Goal: Task Accomplishment & Management: Use online tool/utility

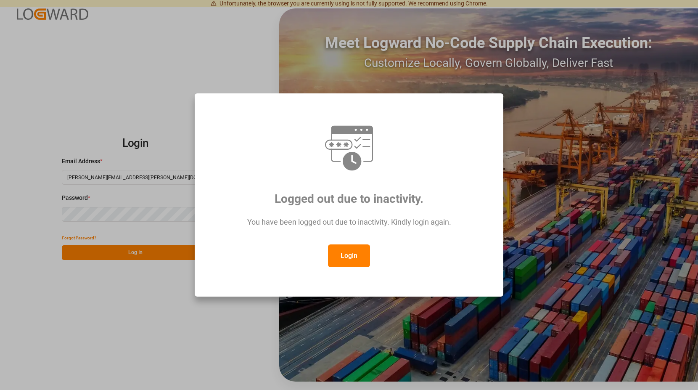
click at [346, 252] on button "Login" at bounding box center [349, 255] width 42 height 23
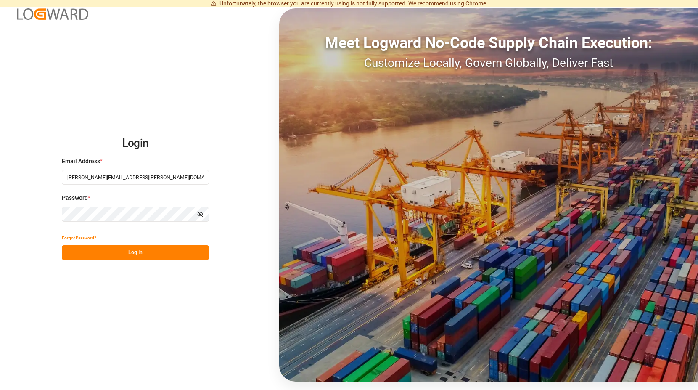
click at [138, 256] on button "Log In" at bounding box center [135, 252] width 147 height 15
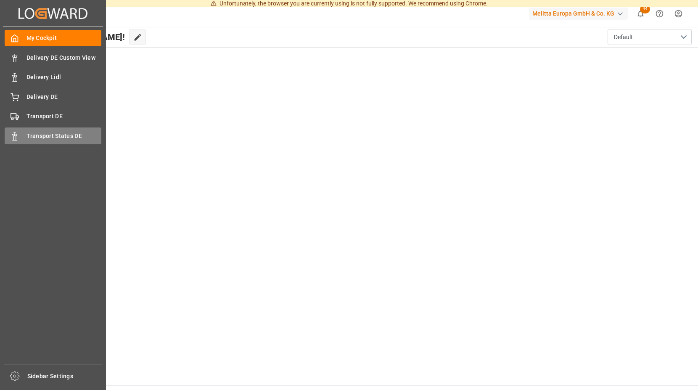
click at [49, 135] on span "Transport Status DE" at bounding box center [64, 136] width 75 height 9
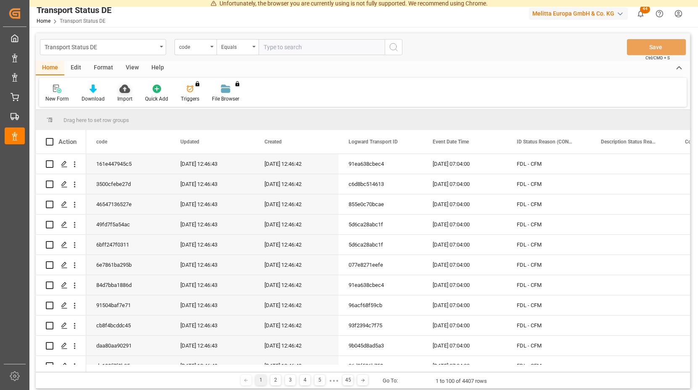
click at [122, 90] on icon at bounding box center [124, 89] width 11 height 8
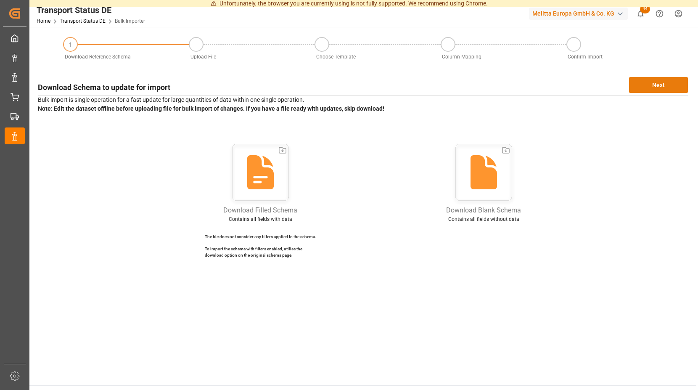
click at [643, 80] on button "Next" at bounding box center [658, 85] width 59 height 16
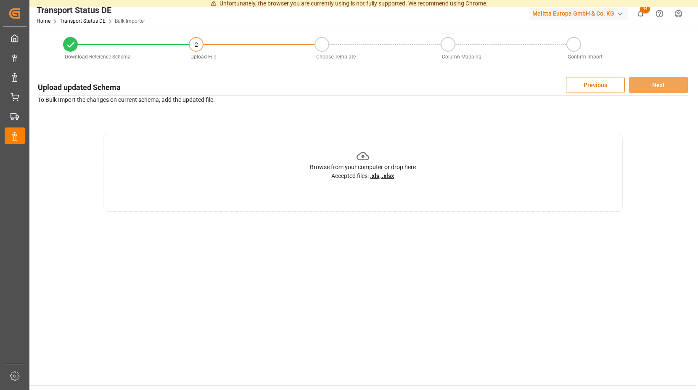
click at [363, 157] on icon at bounding box center [363, 156] width 13 height 8
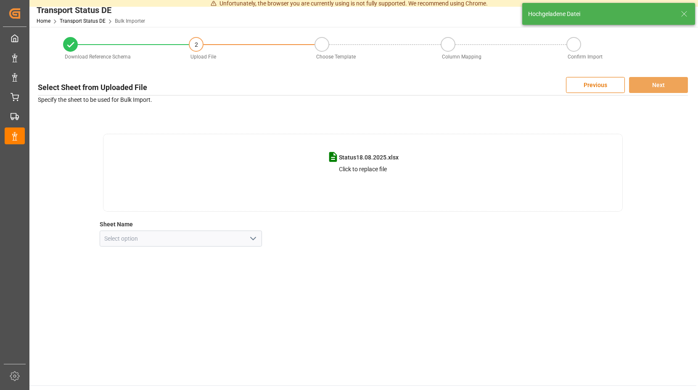
click at [255, 237] on icon "open menu" at bounding box center [253, 239] width 10 height 10
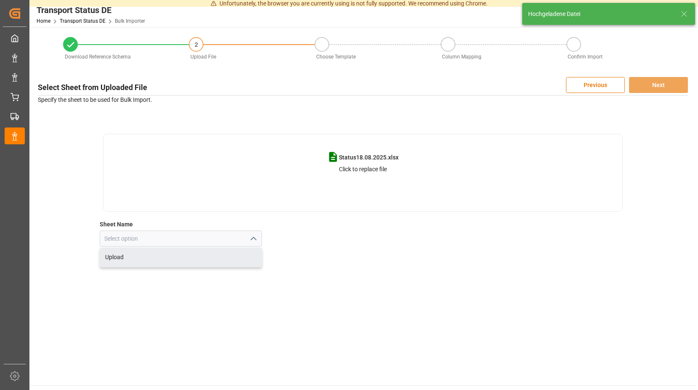
drag, startPoint x: 127, startPoint y: 258, endPoint x: 132, endPoint y: 251, distance: 8.7
click at [127, 257] on div "Upload" at bounding box center [181, 257] width 162 height 19
type input "Upload"
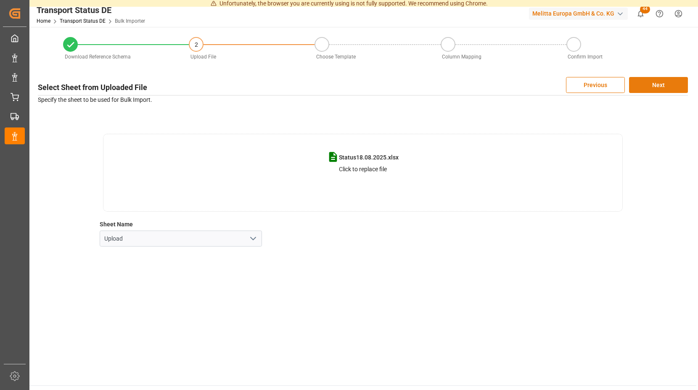
click at [646, 84] on button "Next" at bounding box center [658, 85] width 59 height 16
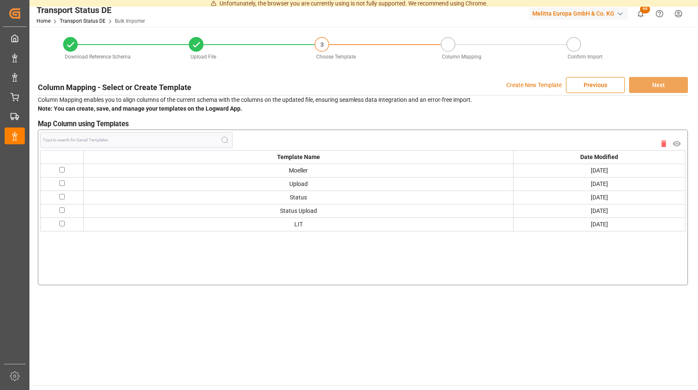
click at [66, 169] on td at bounding box center [62, 170] width 43 height 13
click at [64, 168] on input "checkbox" at bounding box center [61, 169] width 5 height 5
checkbox input "true"
click at [637, 82] on button "Next" at bounding box center [658, 85] width 59 height 16
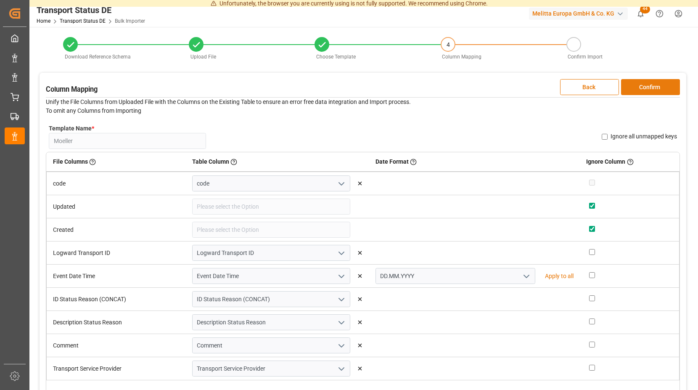
click at [633, 82] on button "Confirm" at bounding box center [650, 87] width 59 height 16
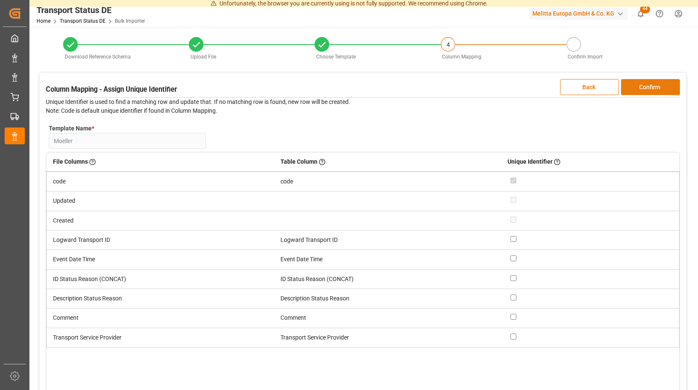
click at [632, 82] on button "Confirm" at bounding box center [650, 87] width 59 height 16
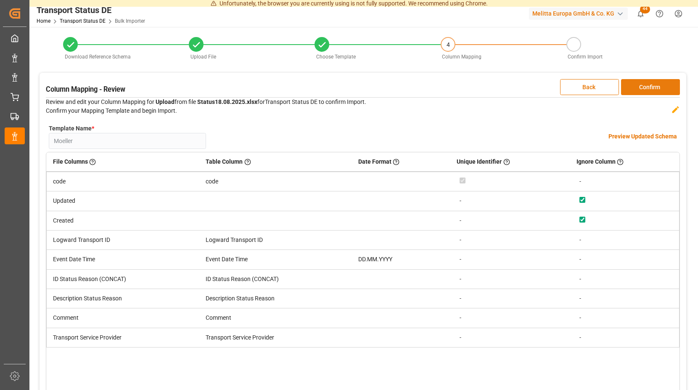
click at [632, 82] on button "Confirm" at bounding box center [650, 87] width 59 height 16
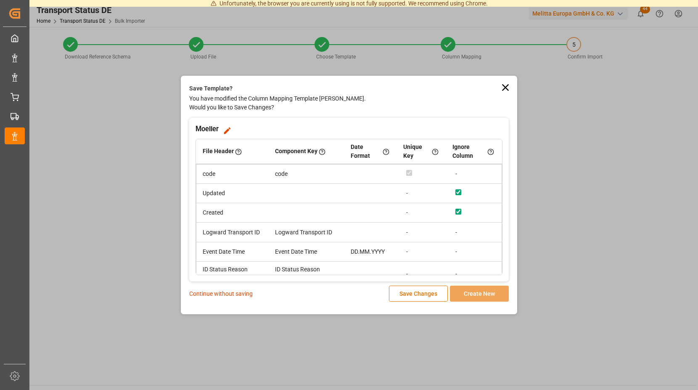
click at [221, 294] on p "Continue without saving" at bounding box center [221, 293] width 64 height 9
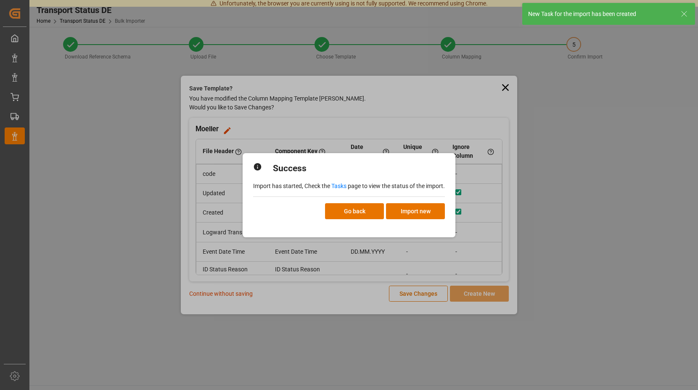
click at [340, 187] on link "Tasks" at bounding box center [339, 186] width 15 height 7
